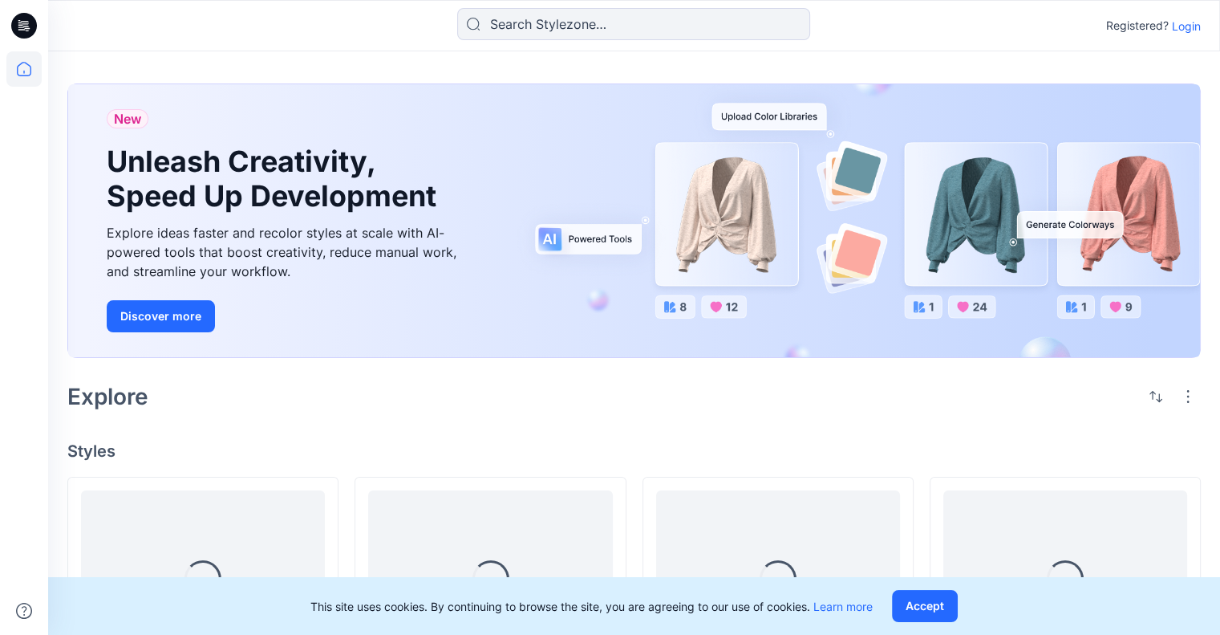
drag, startPoint x: 1181, startPoint y: 26, endPoint x: 1168, endPoint y: 34, distance: 15.6
click at [1181, 25] on p "Login" at bounding box center [1186, 26] width 29 height 17
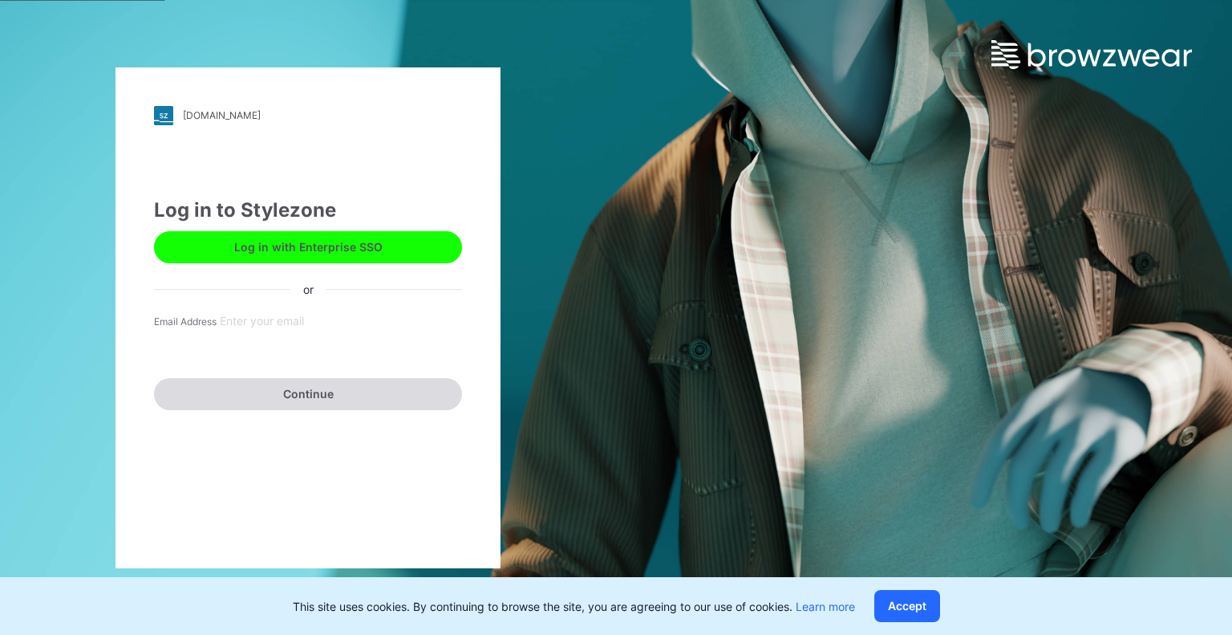
click at [264, 330] on input "Email Address" at bounding box center [309, 320] width 184 height 23
type input "[EMAIL_ADDRESS][DOMAIN_NAME]"
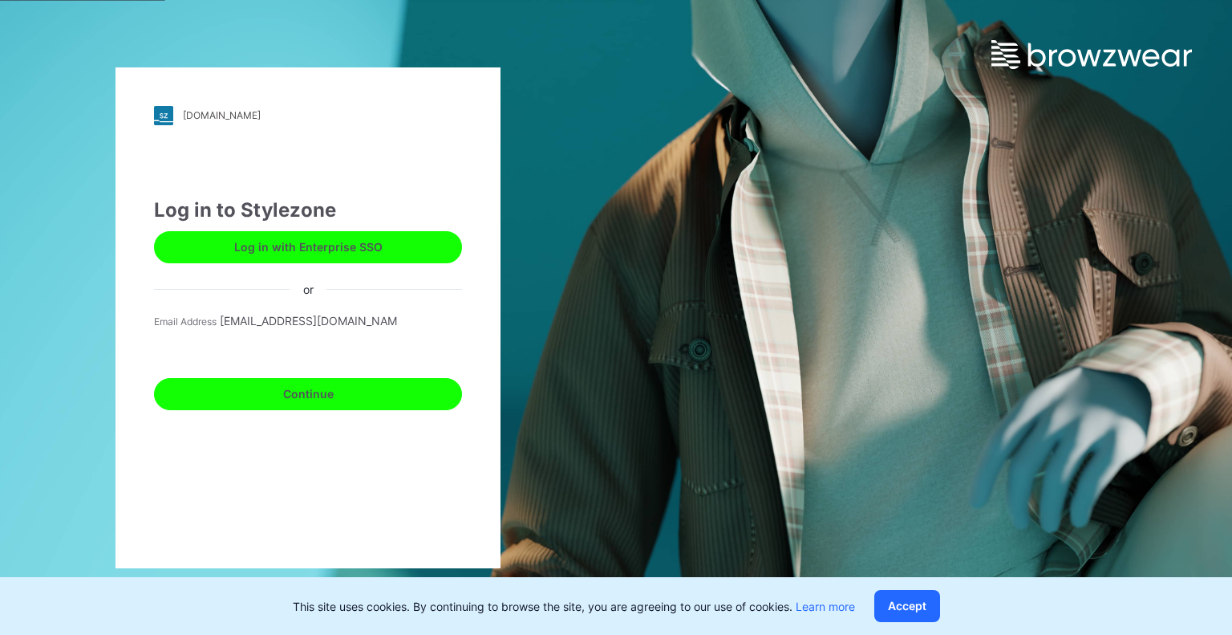
click at [290, 390] on button "Continue" at bounding box center [308, 394] width 308 height 32
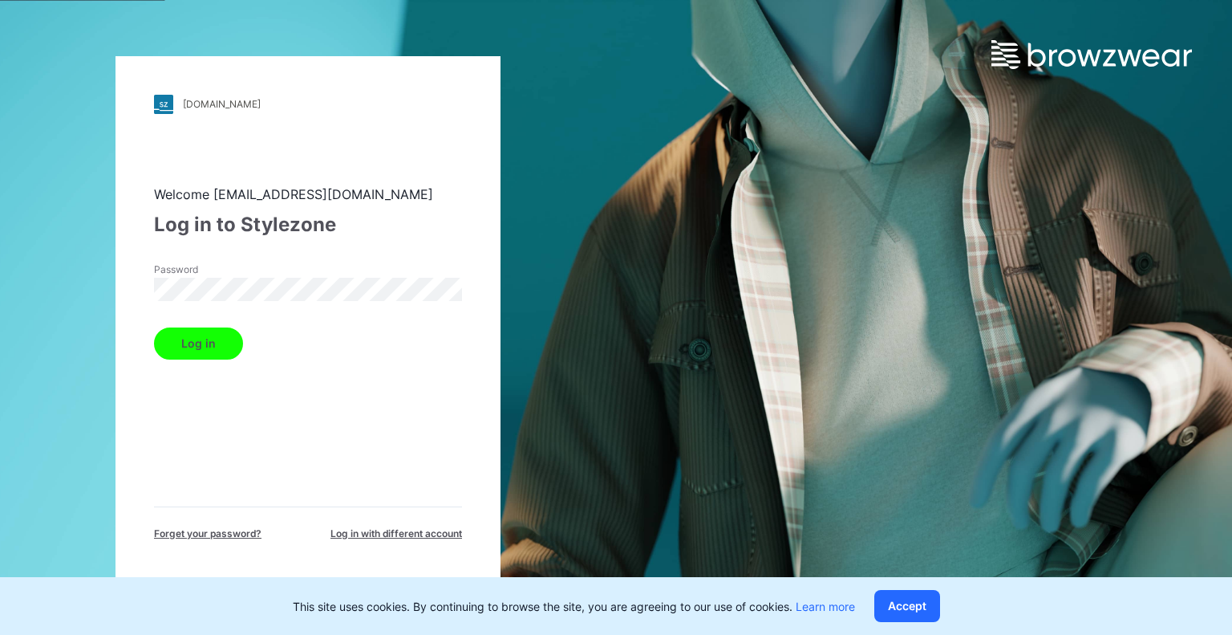
click at [154, 327] on button "Log in" at bounding box center [198, 343] width 89 height 32
